Goal: Book appointment/travel/reservation

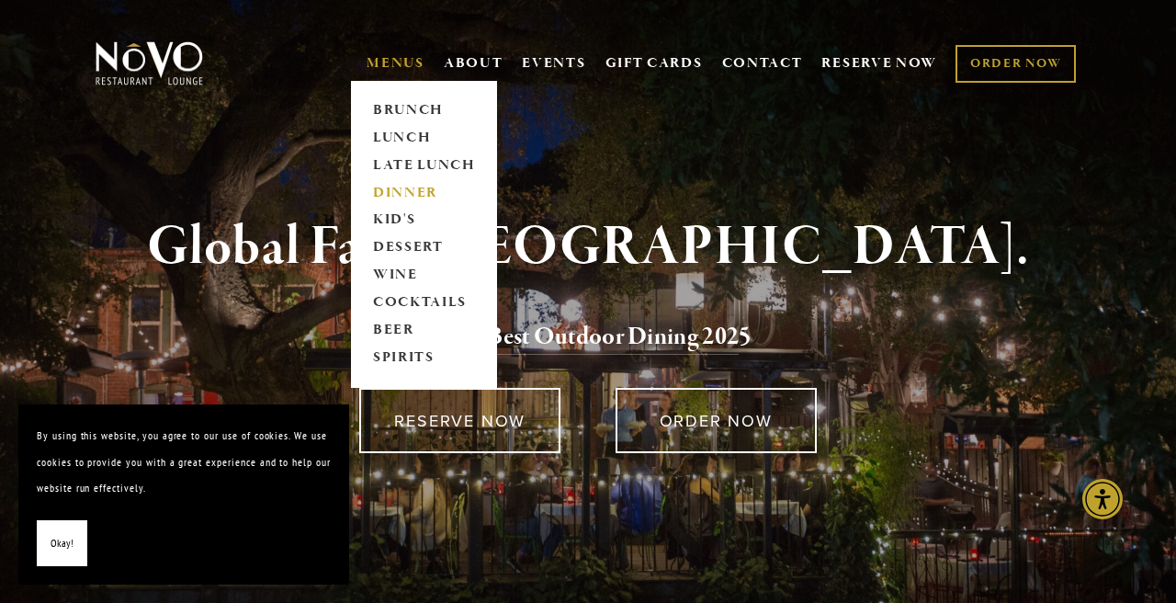
click at [396, 187] on link "DINNER" at bounding box center [424, 193] width 115 height 28
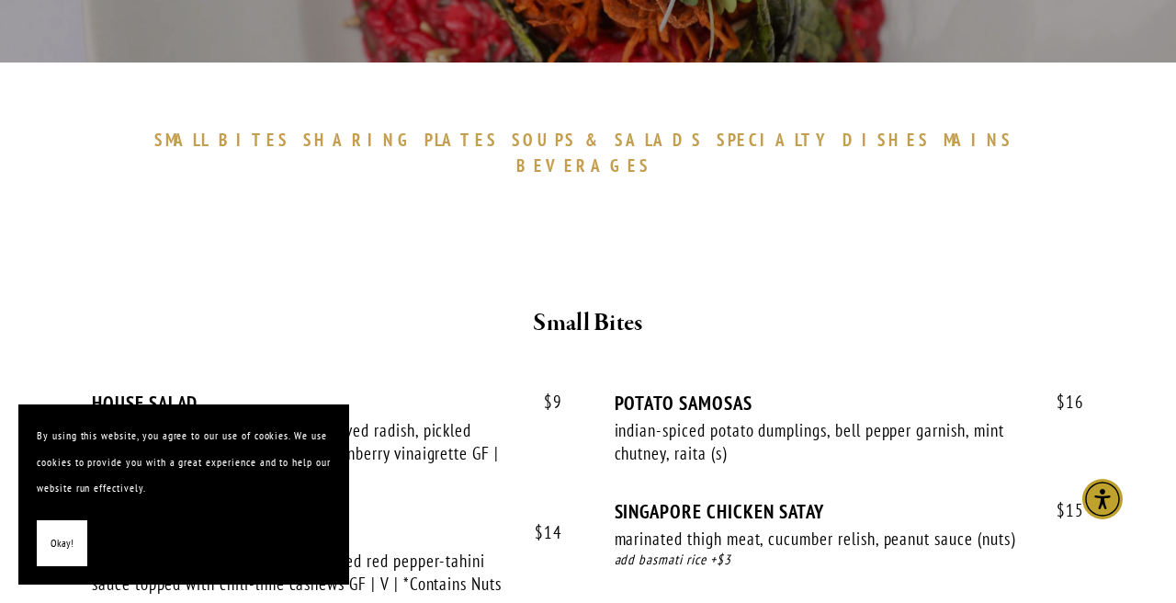
scroll to position [477, 0]
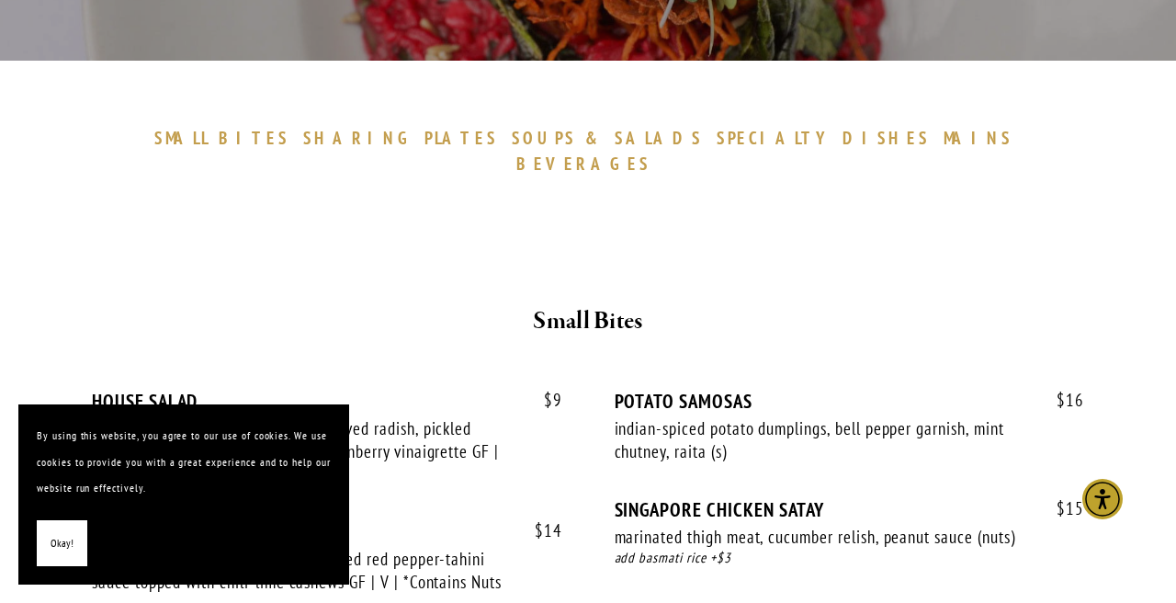
click at [944, 140] on span "MAINS" at bounding box center [978, 138] width 69 height 22
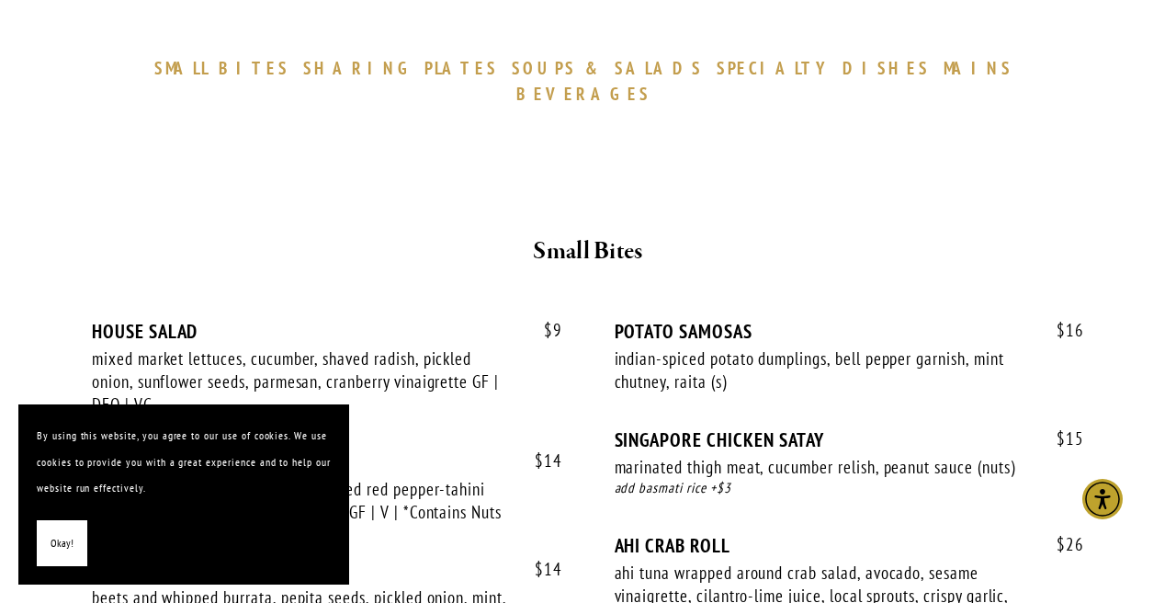
scroll to position [549, 0]
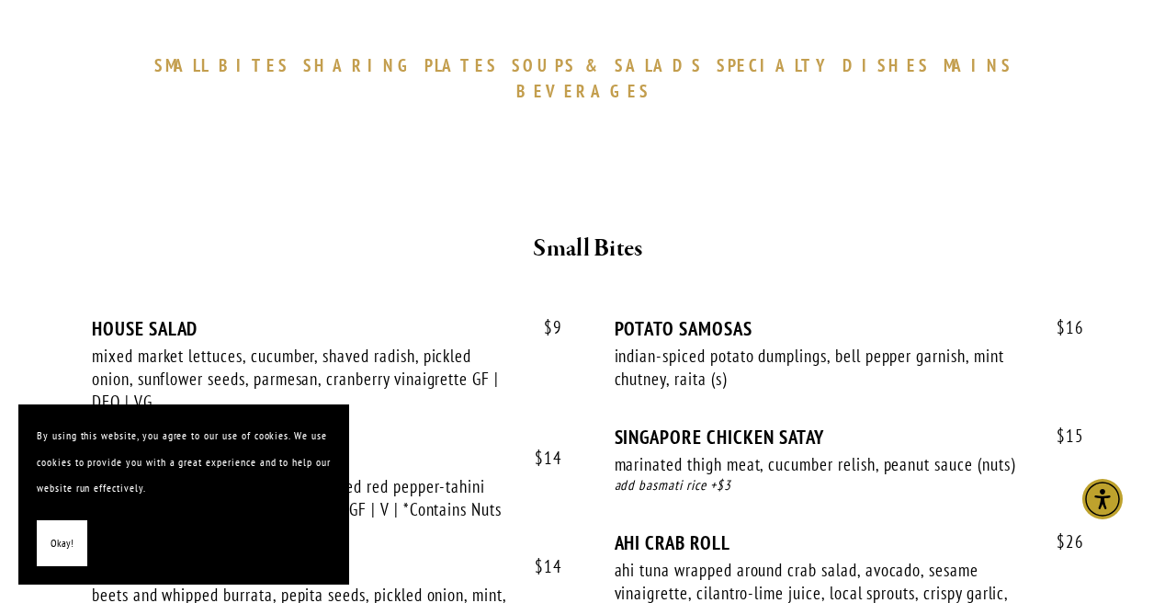
click at [615, 68] on span "SALADS" at bounding box center [659, 65] width 88 height 22
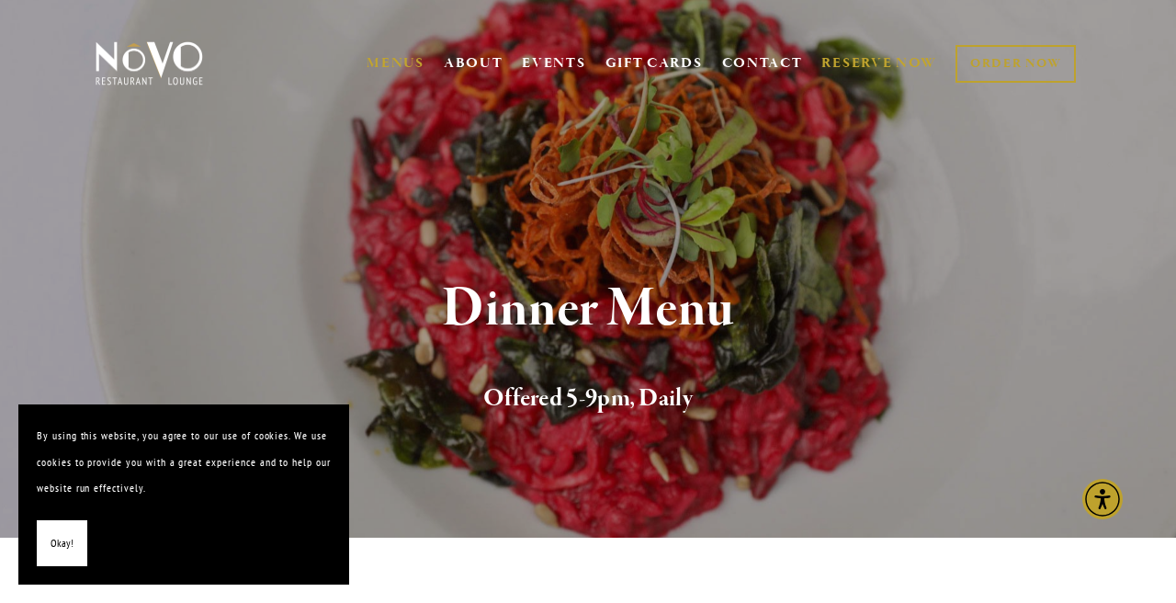
click at [845, 62] on link "RESERVE NOW" at bounding box center [879, 63] width 116 height 35
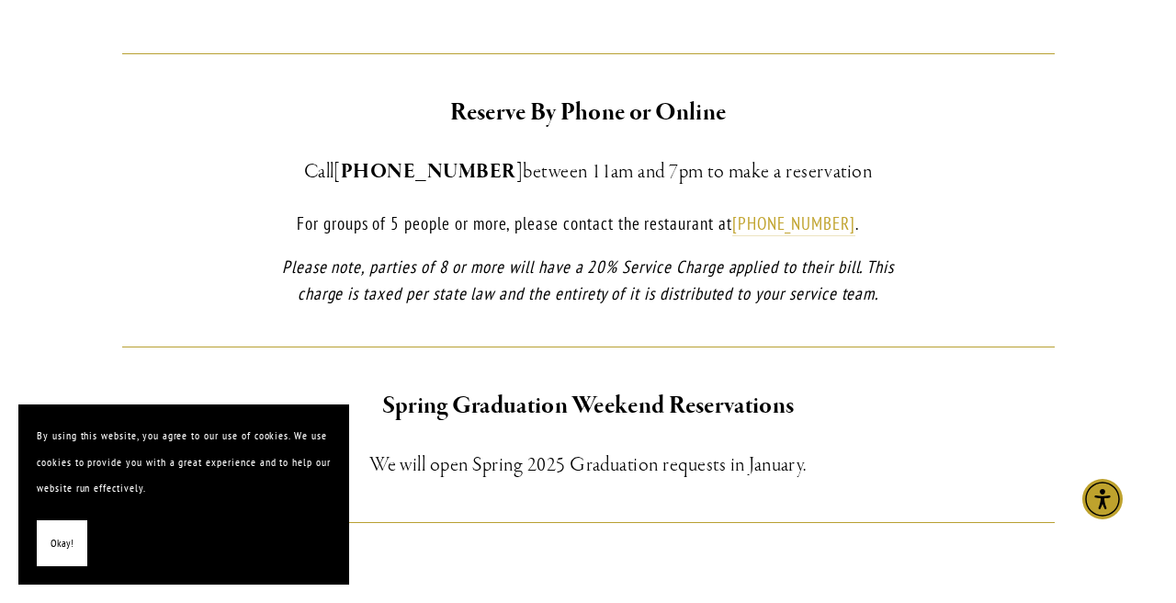
scroll to position [1329, 0]
